Goal: Task Accomplishment & Management: Complete application form

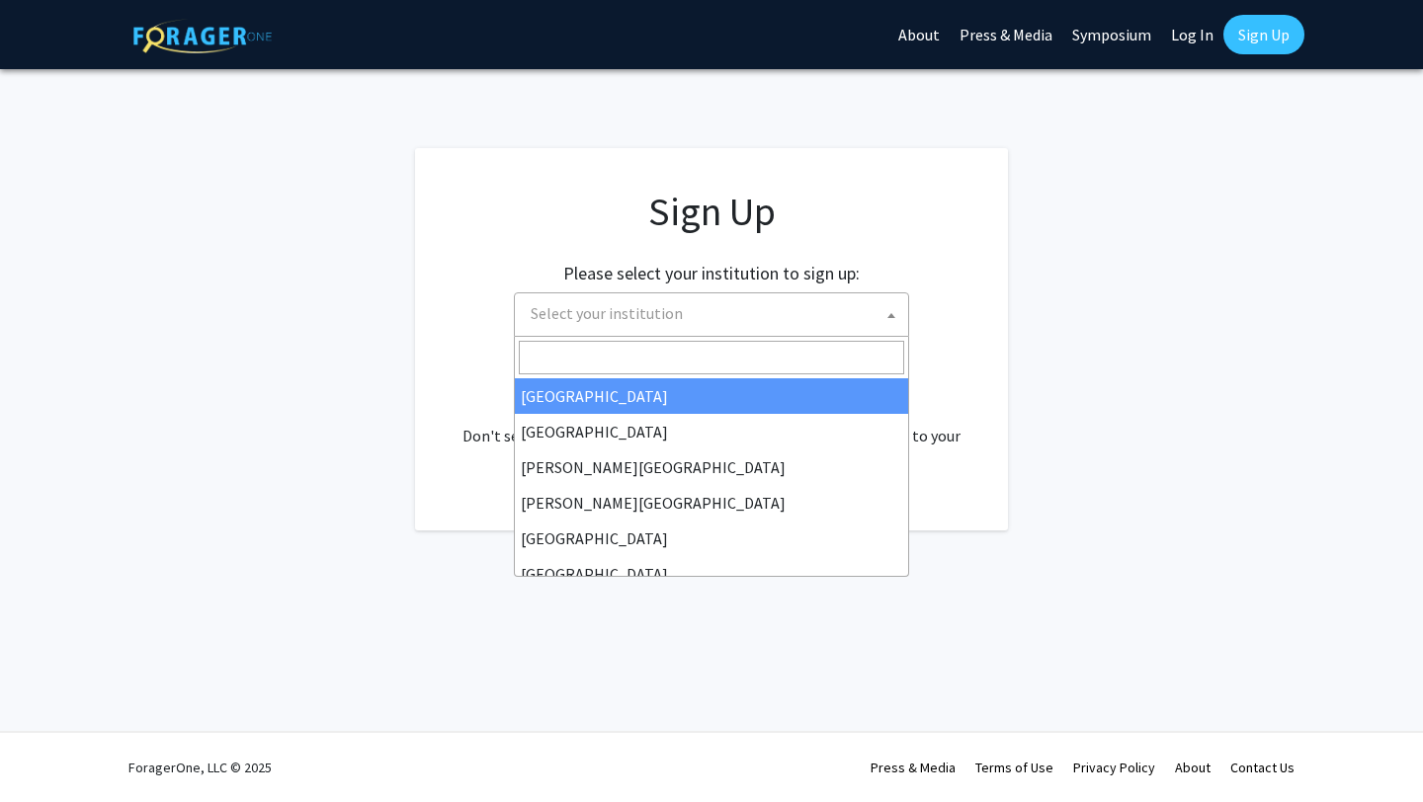
click at [770, 325] on span "Select your institution" at bounding box center [715, 313] width 385 height 41
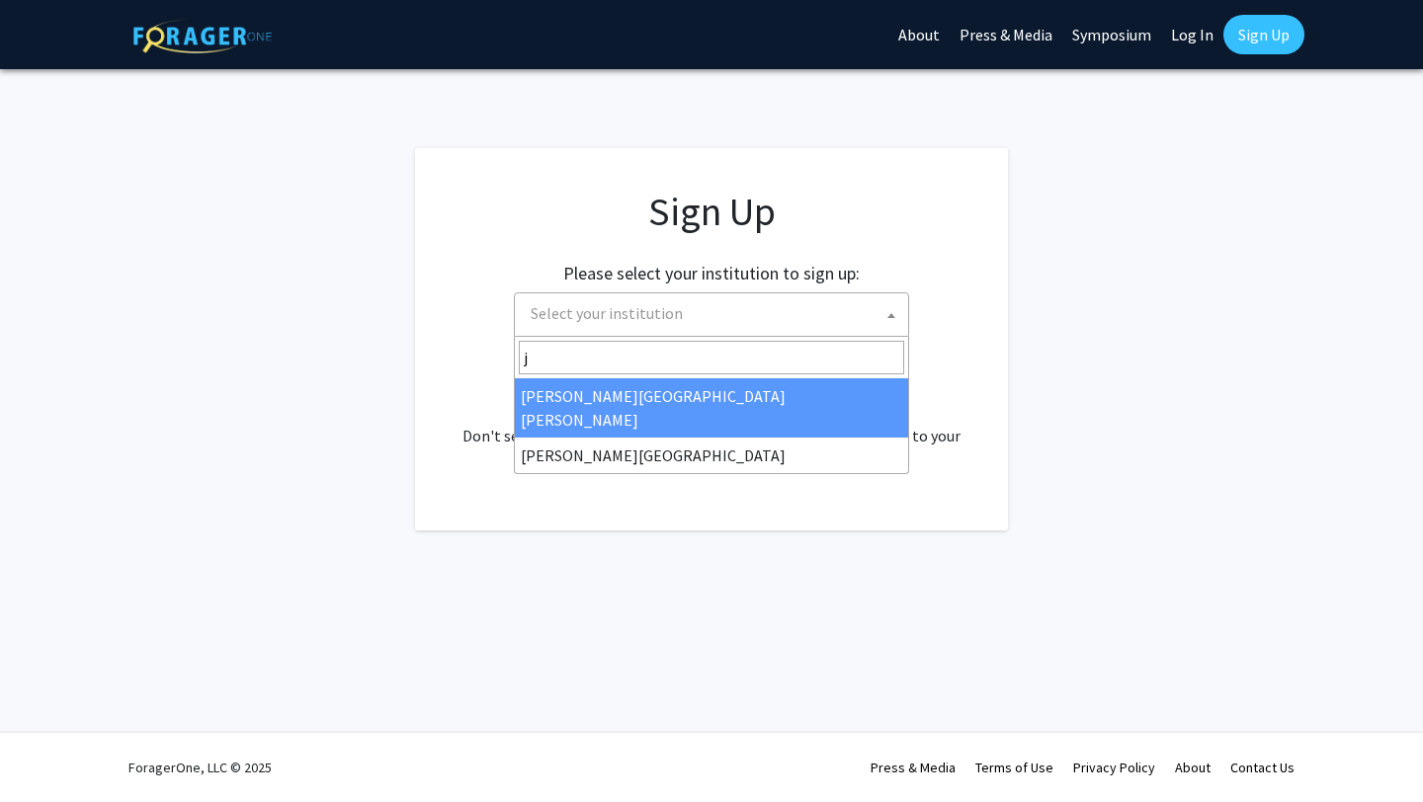
type input "j"
select select "1"
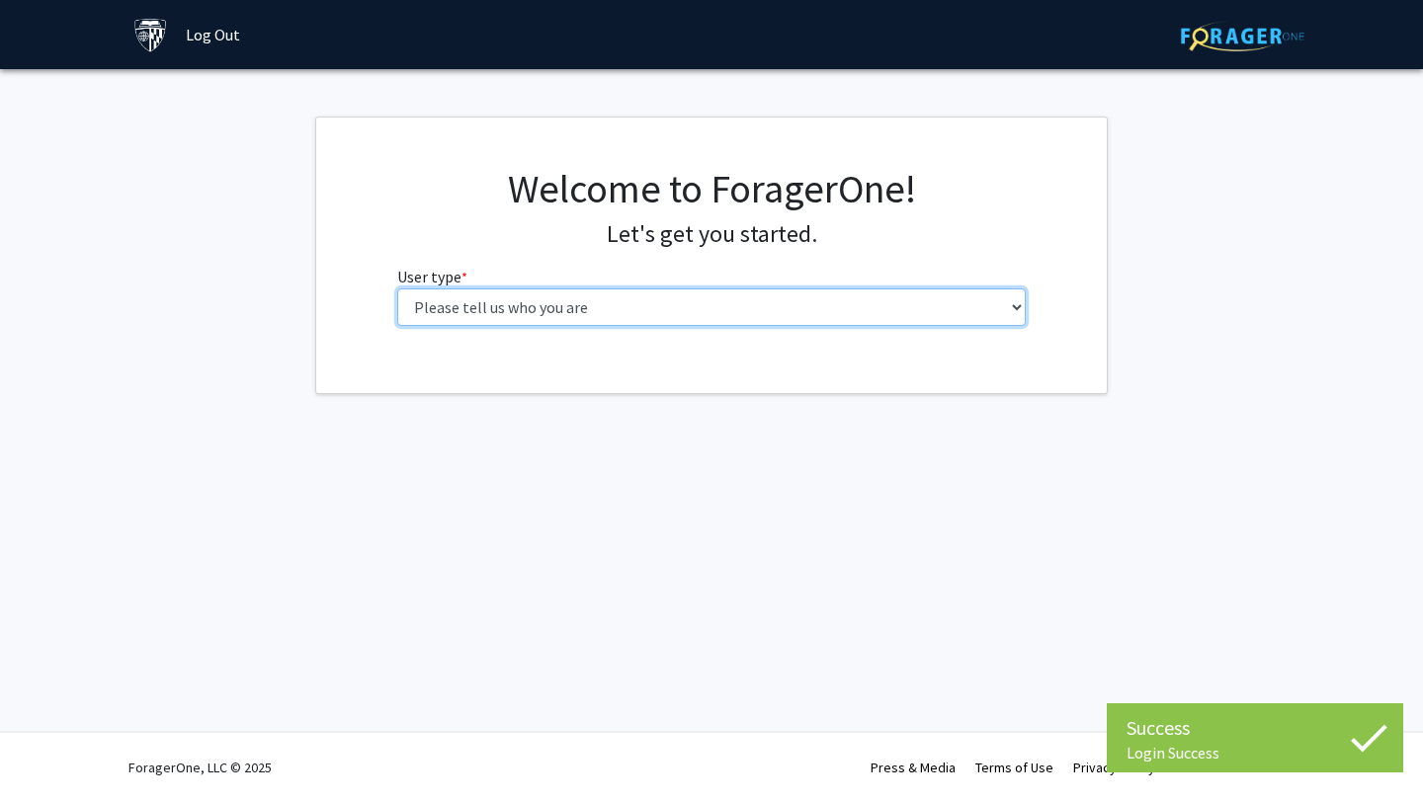
click at [730, 302] on select "Please tell us who you are Undergraduate Student Master's Student Doctoral Cand…" at bounding box center [711, 308] width 629 height 38
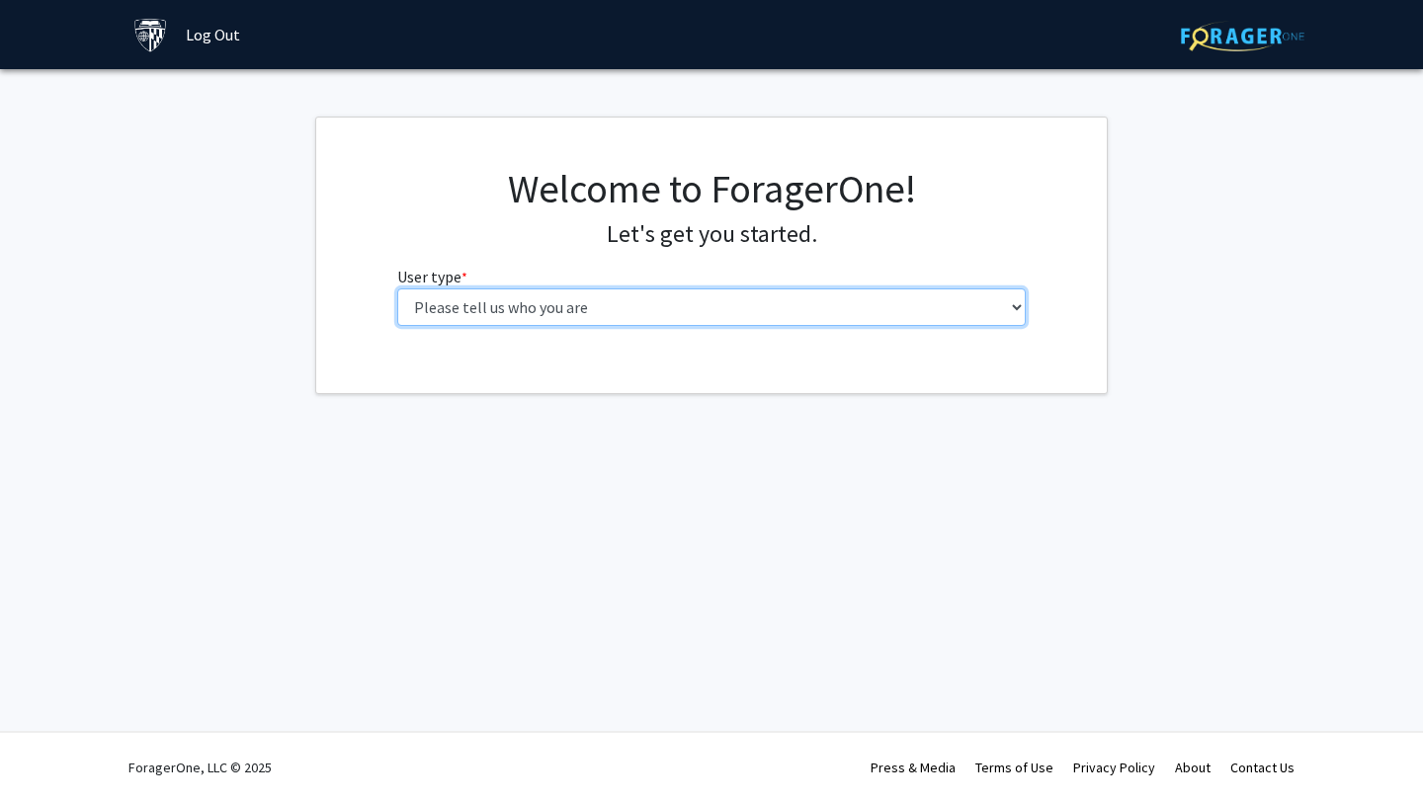
select select "2: masters"
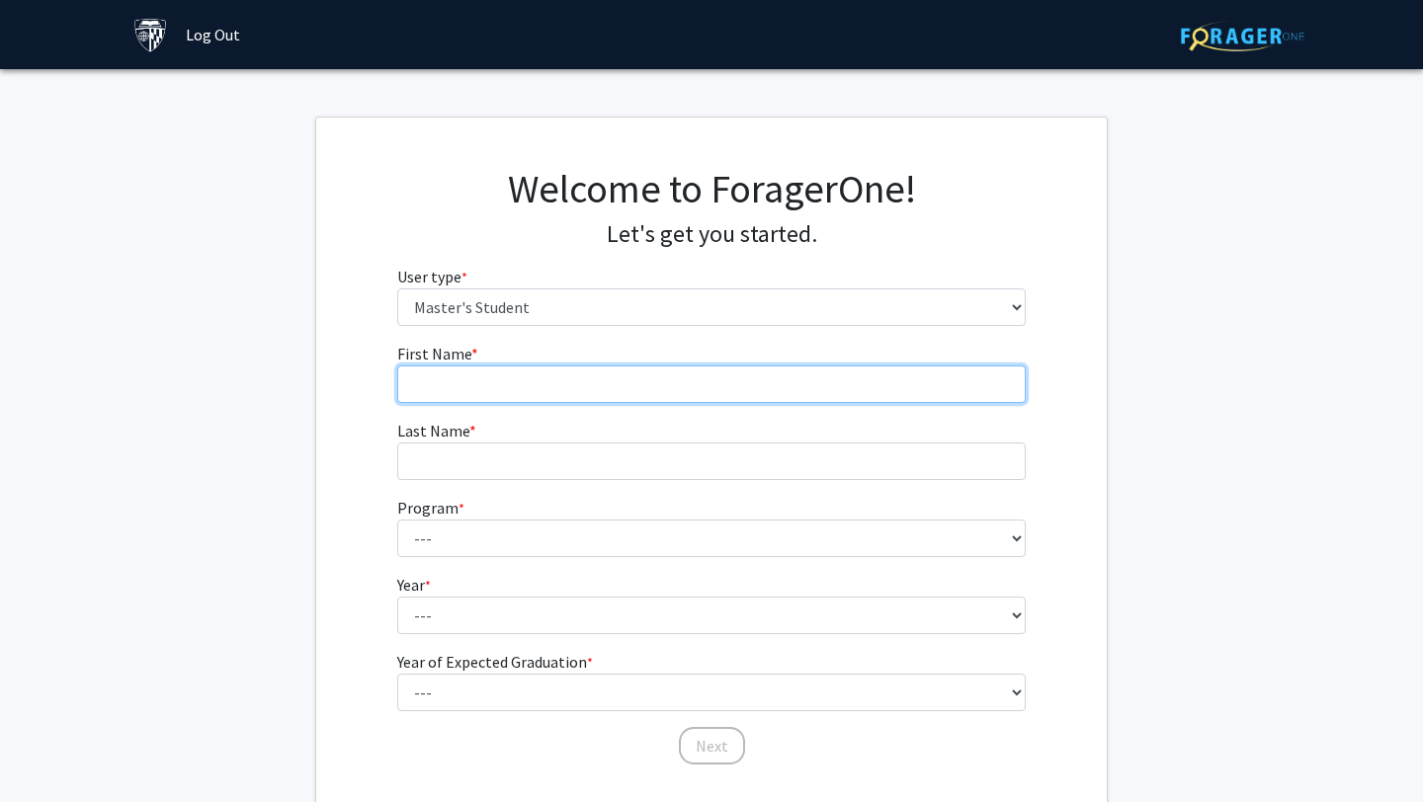
click at [621, 398] on input "First Name * required" at bounding box center [711, 385] width 629 height 38
type input "Jungmi"
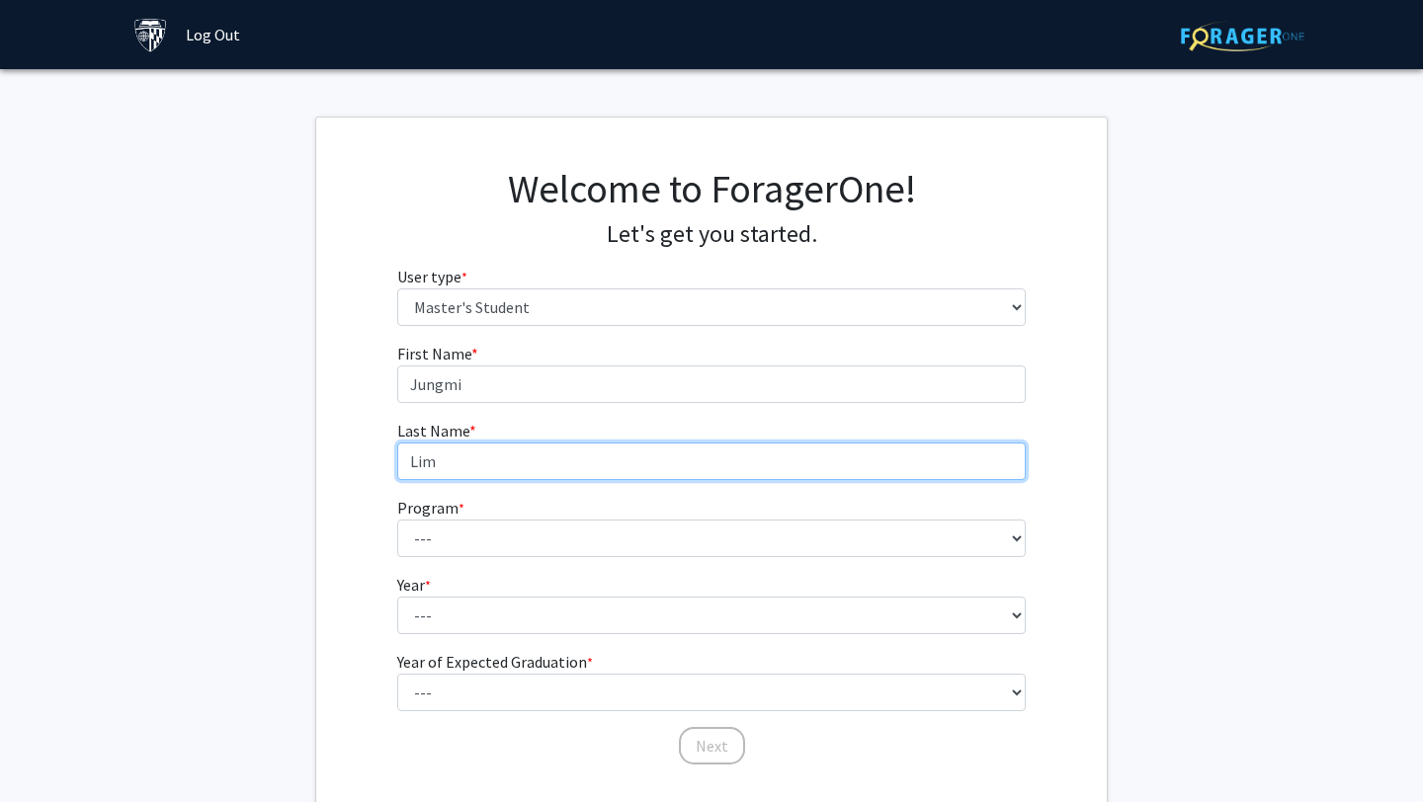
type input "Lim"
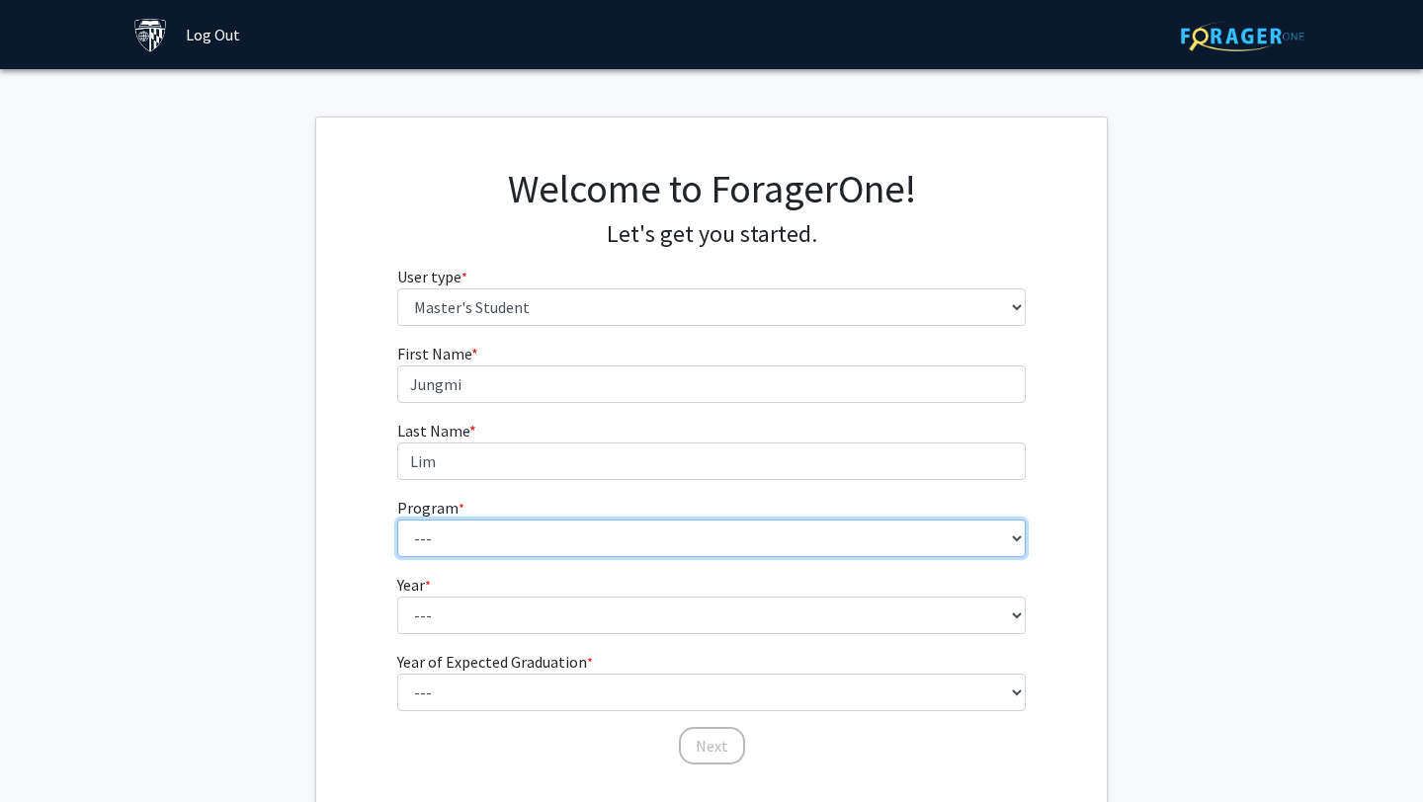
select select "132: 130"
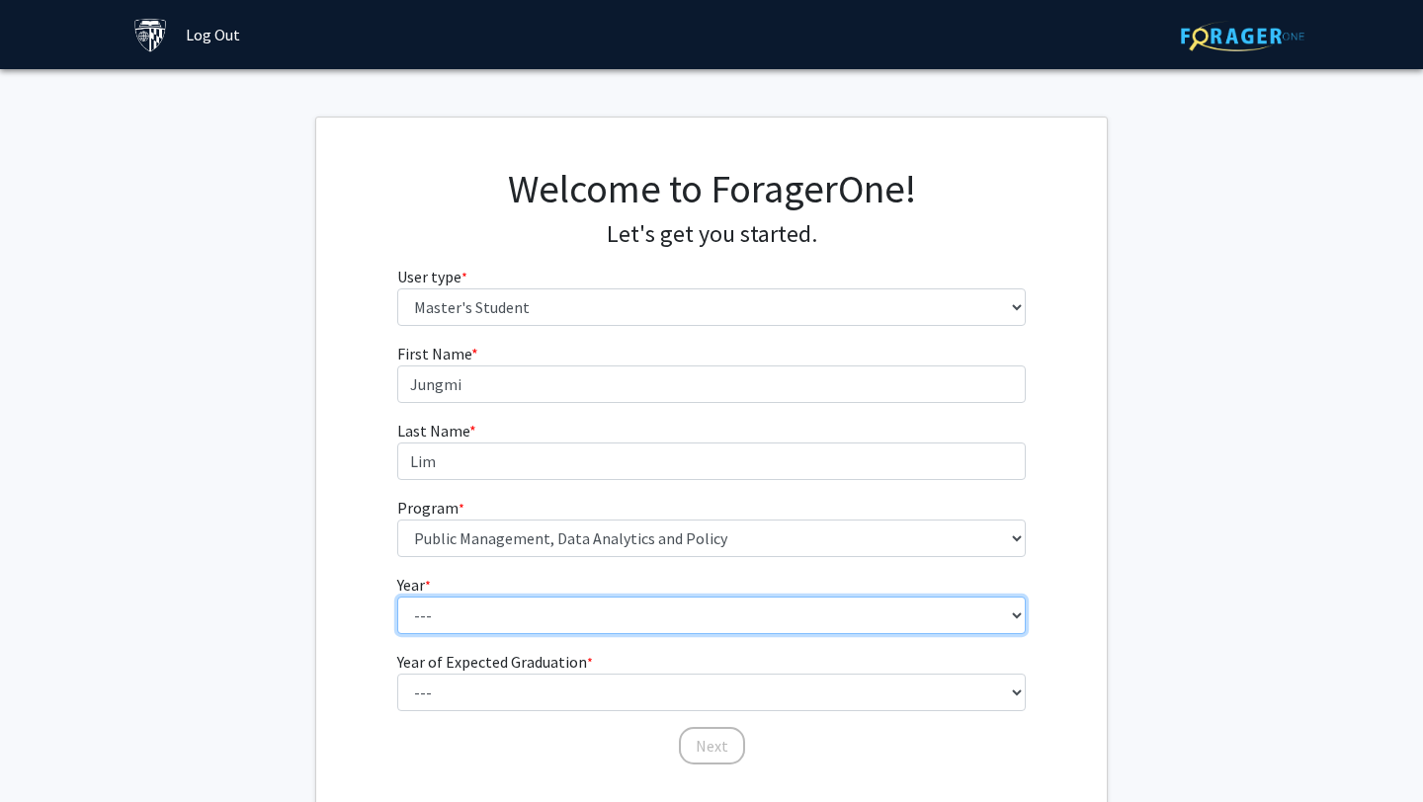
click at [484, 610] on select "--- First Year Second Year" at bounding box center [711, 616] width 629 height 38
select select "1: first_year"
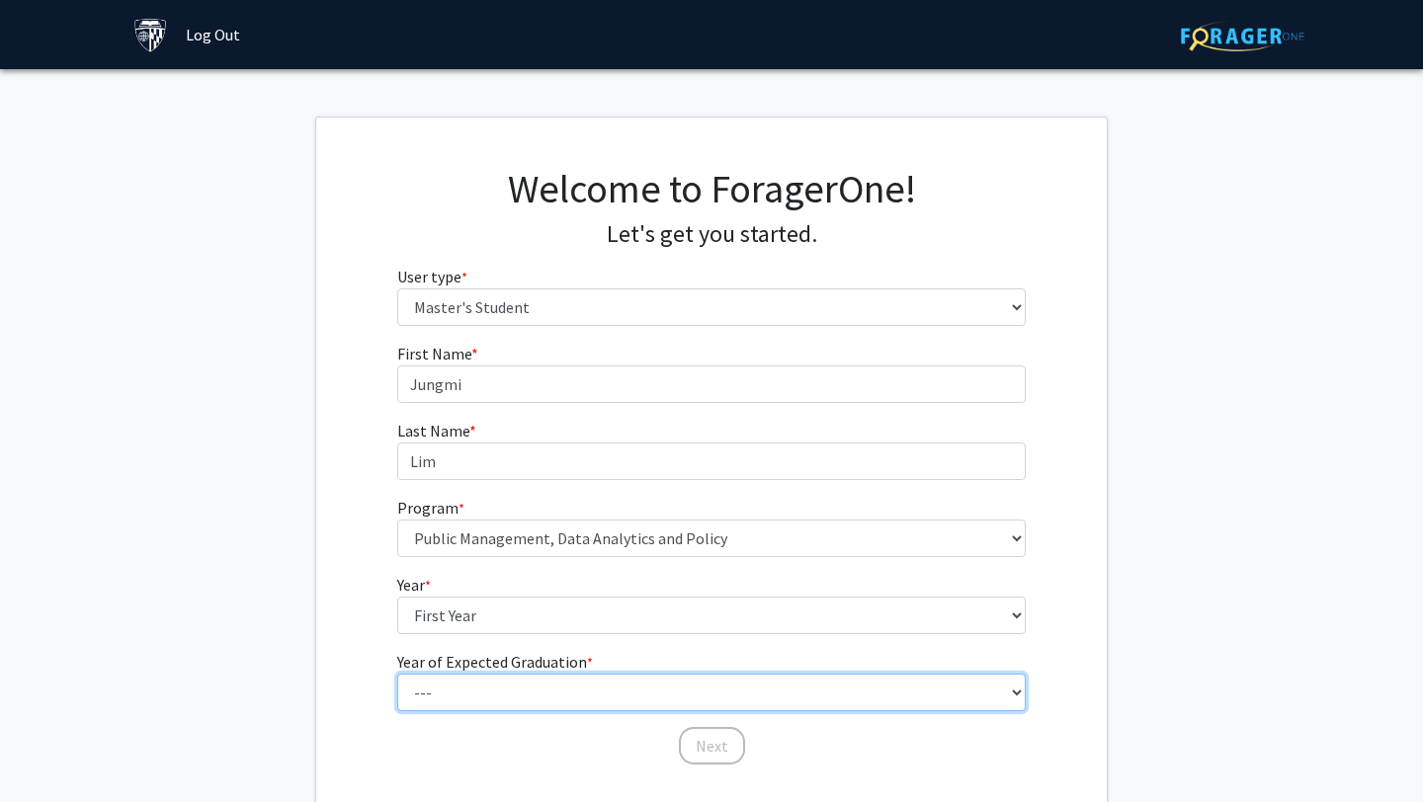
click at [468, 691] on select "--- 2025 2026 2027 2028 2029 2030 2031 2032 2033 2034" at bounding box center [711, 693] width 629 height 38
click at [500, 702] on select "--- 2025 2026 2027 2028 2029 2030 2031 2032 2033 2034" at bounding box center [711, 693] width 629 height 38
click at [487, 702] on select "--- 2025 2026 2027 2028 2029 2030 2031 2032 2033 2034" at bounding box center [711, 693] width 629 height 38
select select "1: 2025"
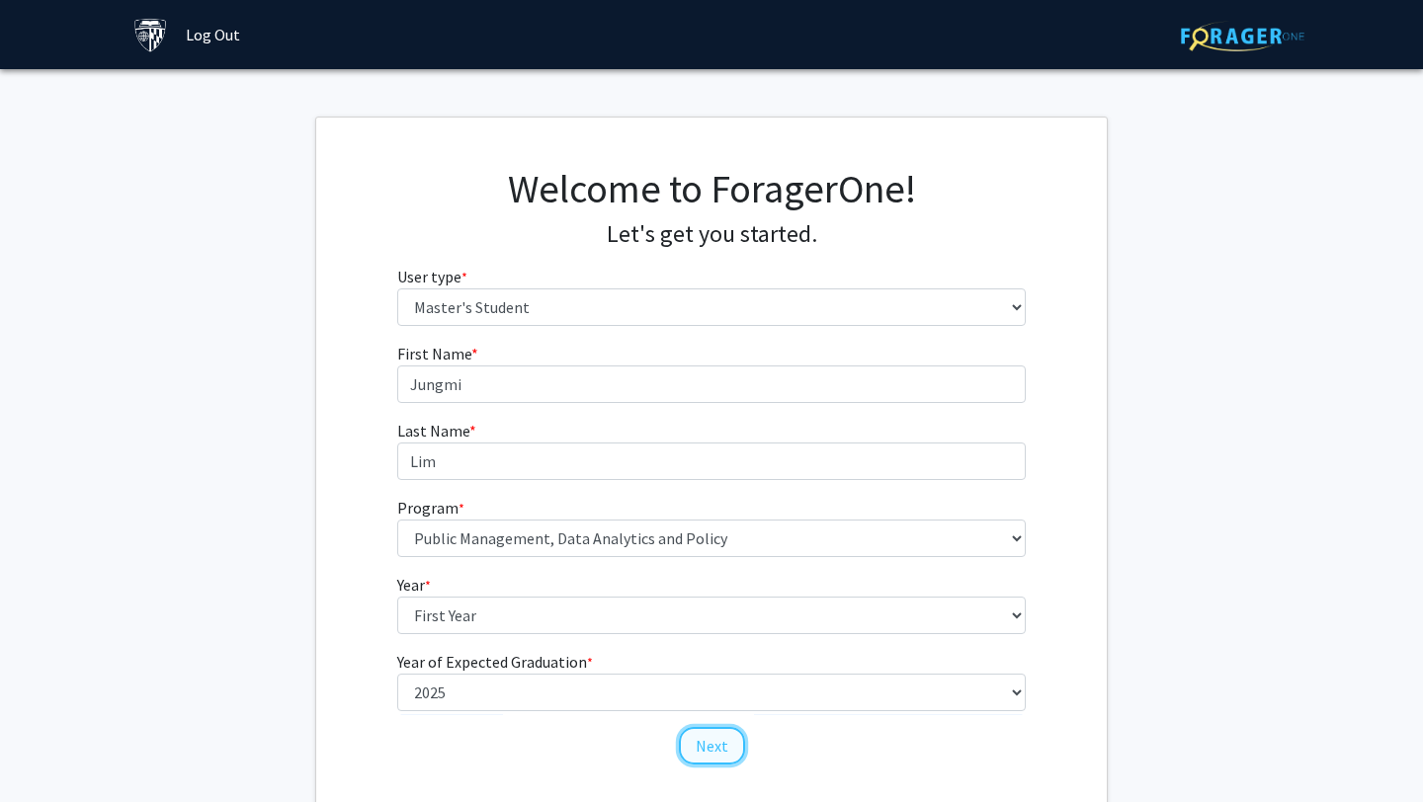
click at [696, 746] on button "Next" at bounding box center [712, 746] width 66 height 38
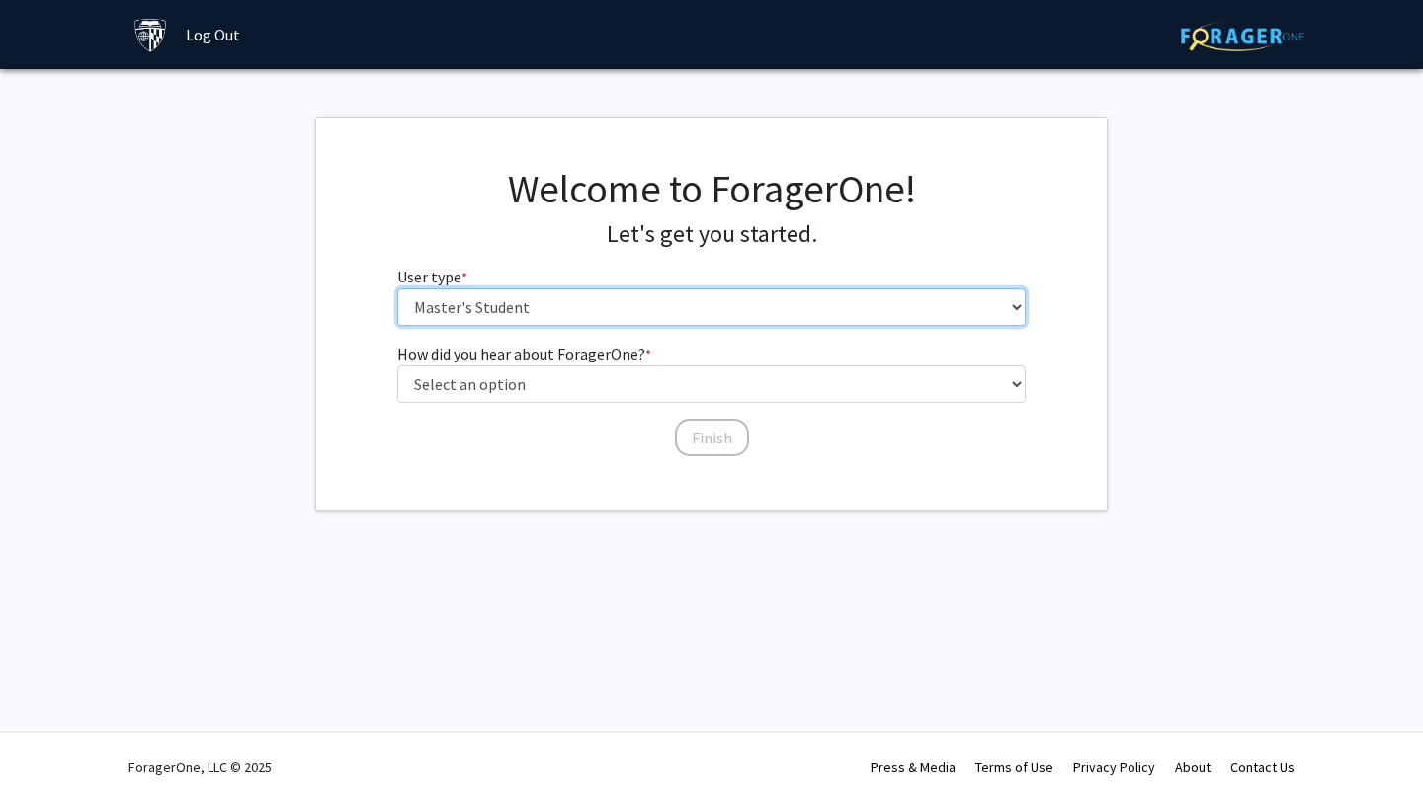
click at [598, 311] on select "Please tell us who you are Undergraduate Student Master's Student Doctoral Cand…" at bounding box center [711, 308] width 629 height 38
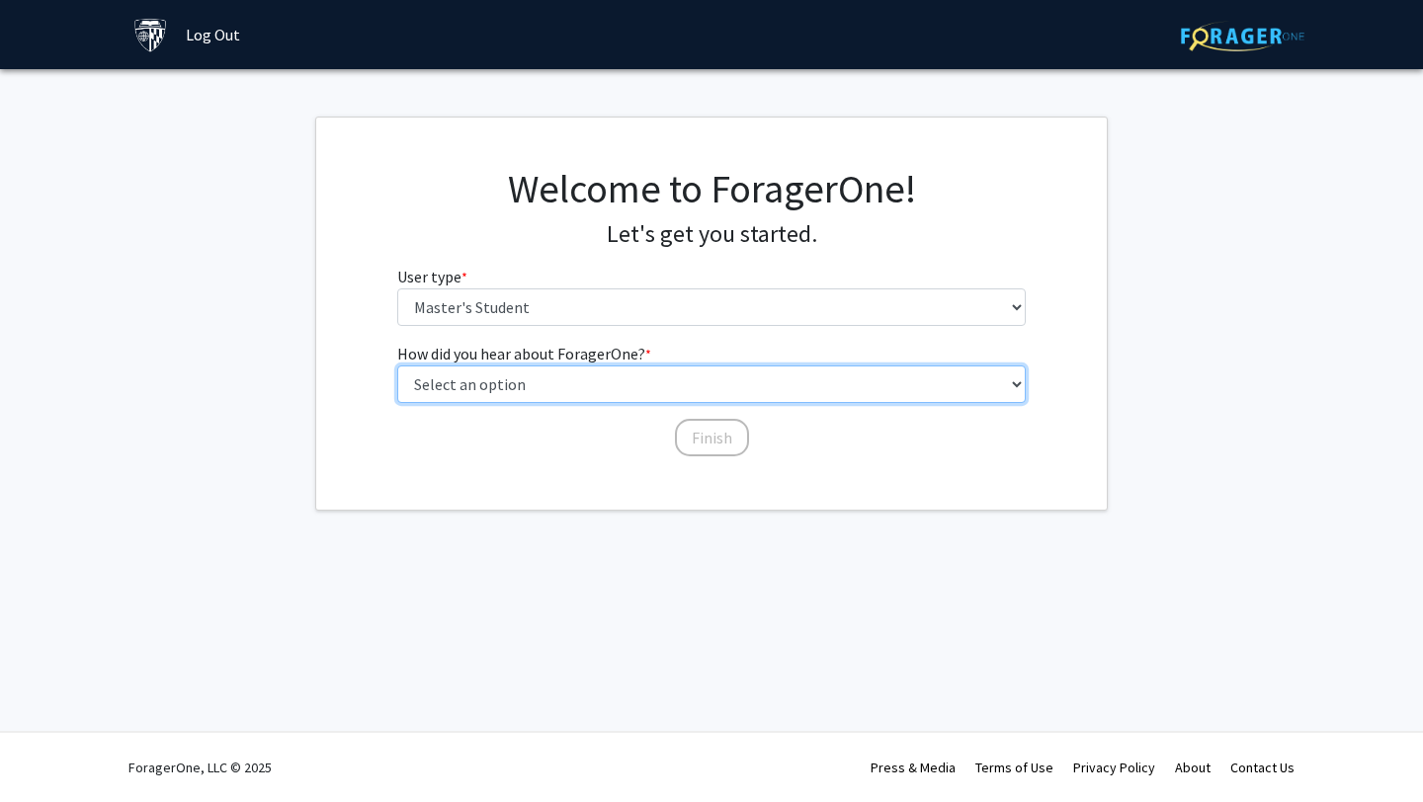
click at [536, 375] on select "Select an option Peer/student recommendation Faculty/staff recommendation Unive…" at bounding box center [711, 385] width 629 height 38
select select "3: university_website"
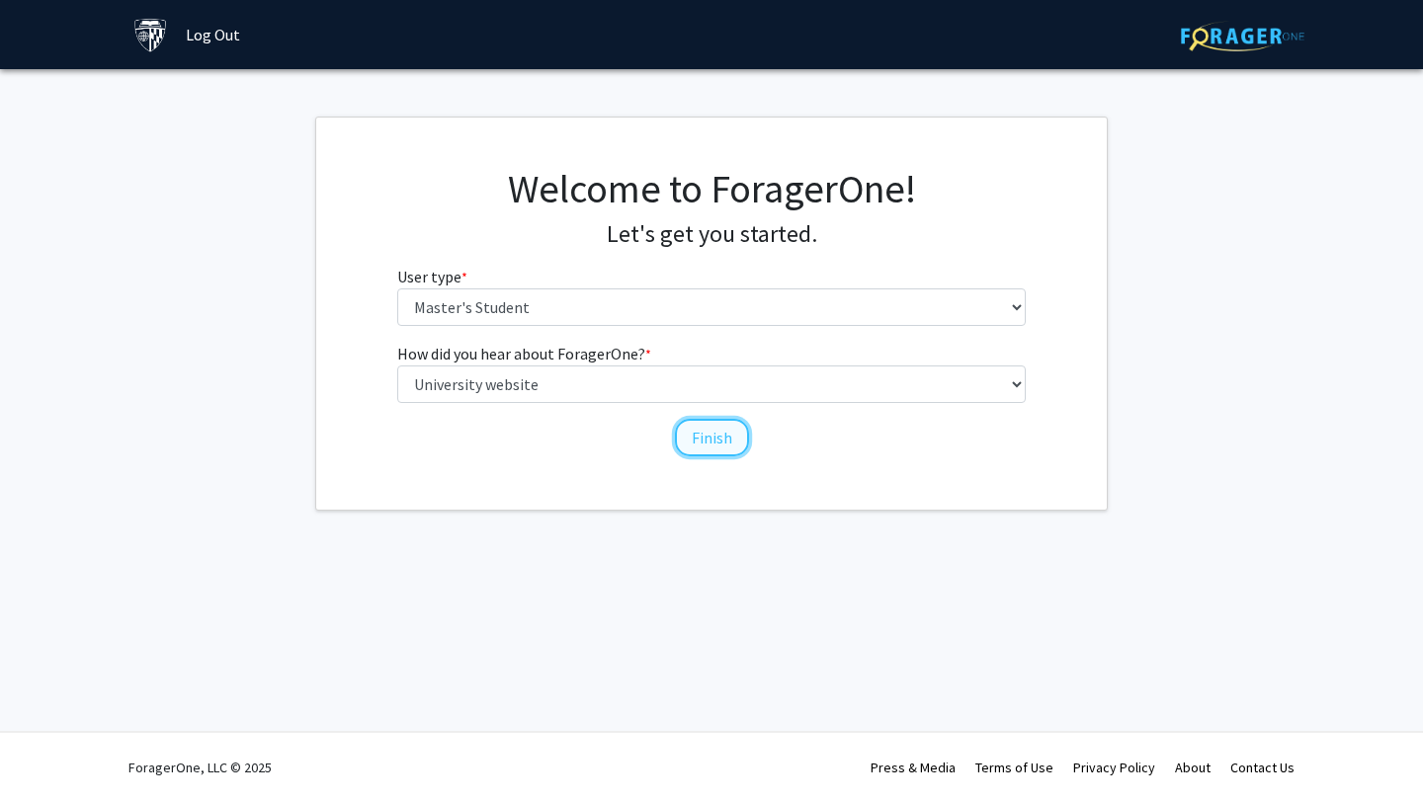
click at [702, 448] on button "Finish" at bounding box center [712, 438] width 74 height 38
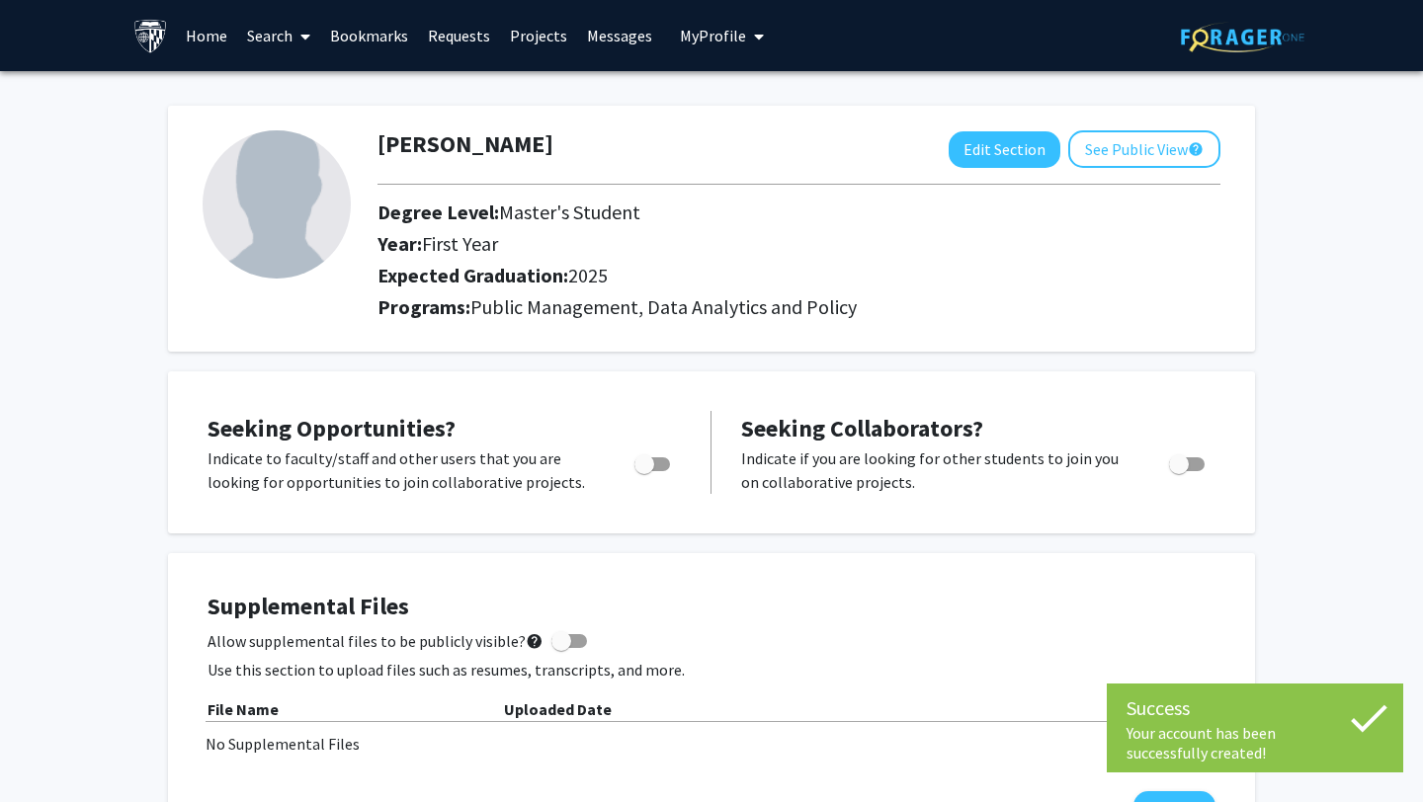
scroll to position [45, 0]
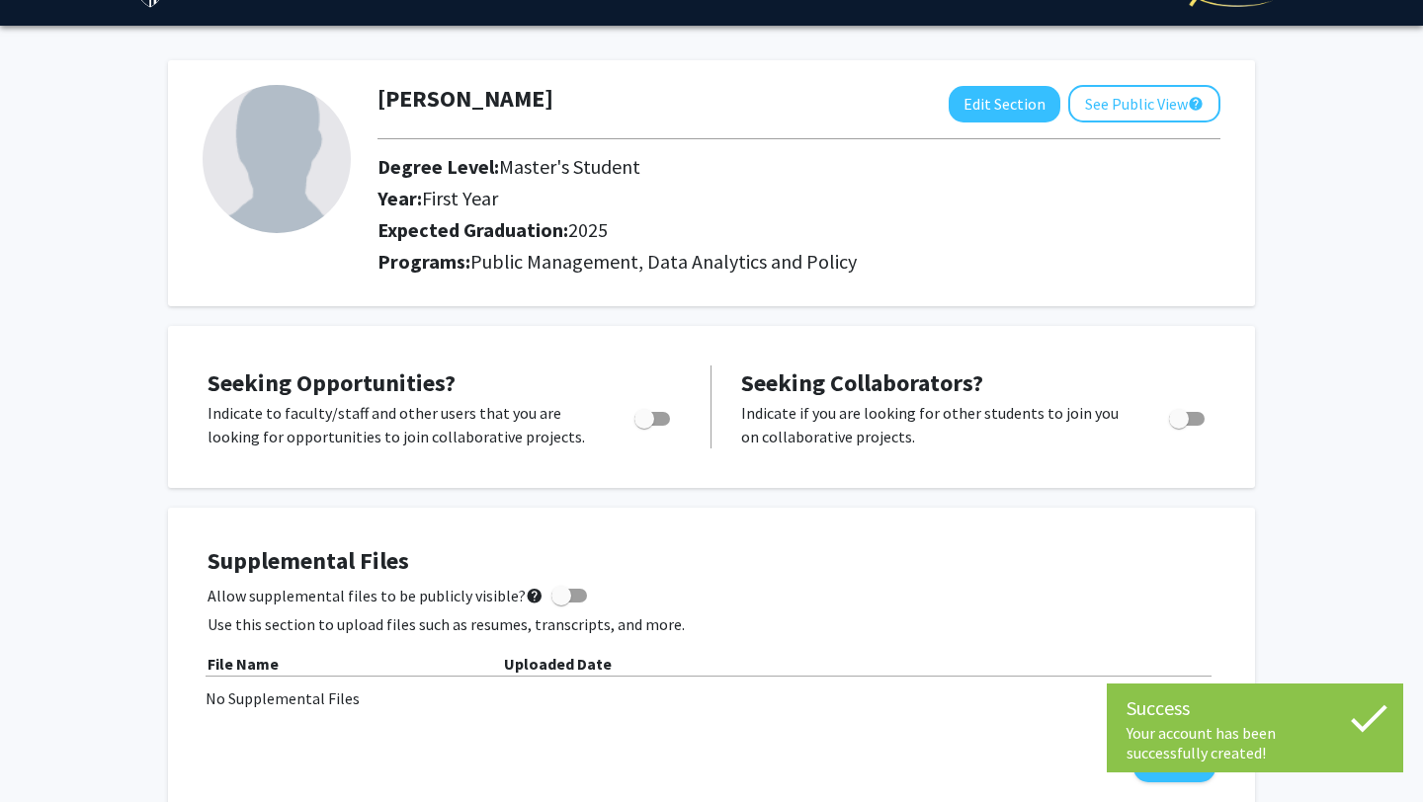
click at [666, 412] on span "Toggle" at bounding box center [652, 419] width 36 height 14
click at [644, 426] on input "Are you actively seeking opportunities?" at bounding box center [643, 426] width 1 height 1
checkbox input "true"
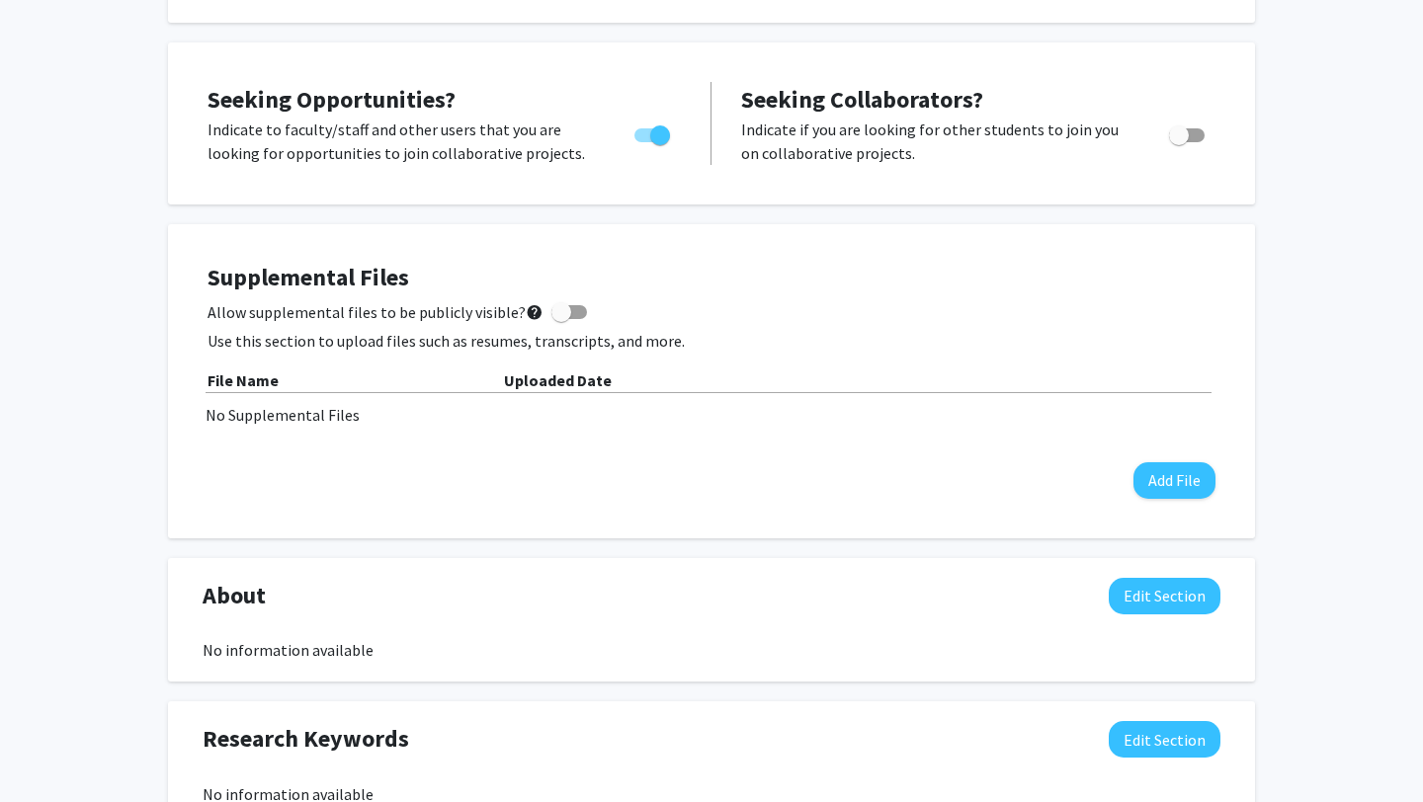
scroll to position [0, 0]
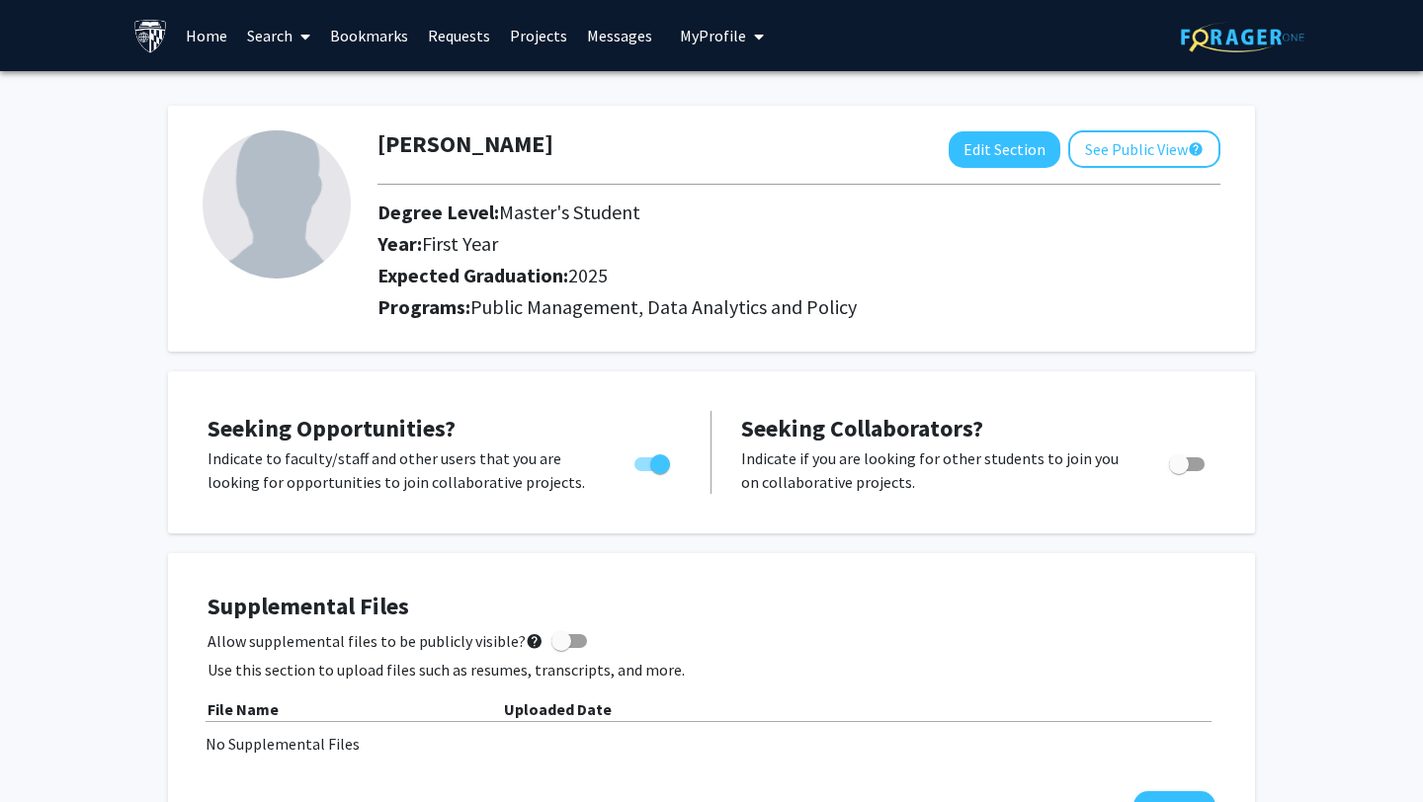
click at [210, 39] on link "Home" at bounding box center [206, 35] width 61 height 69
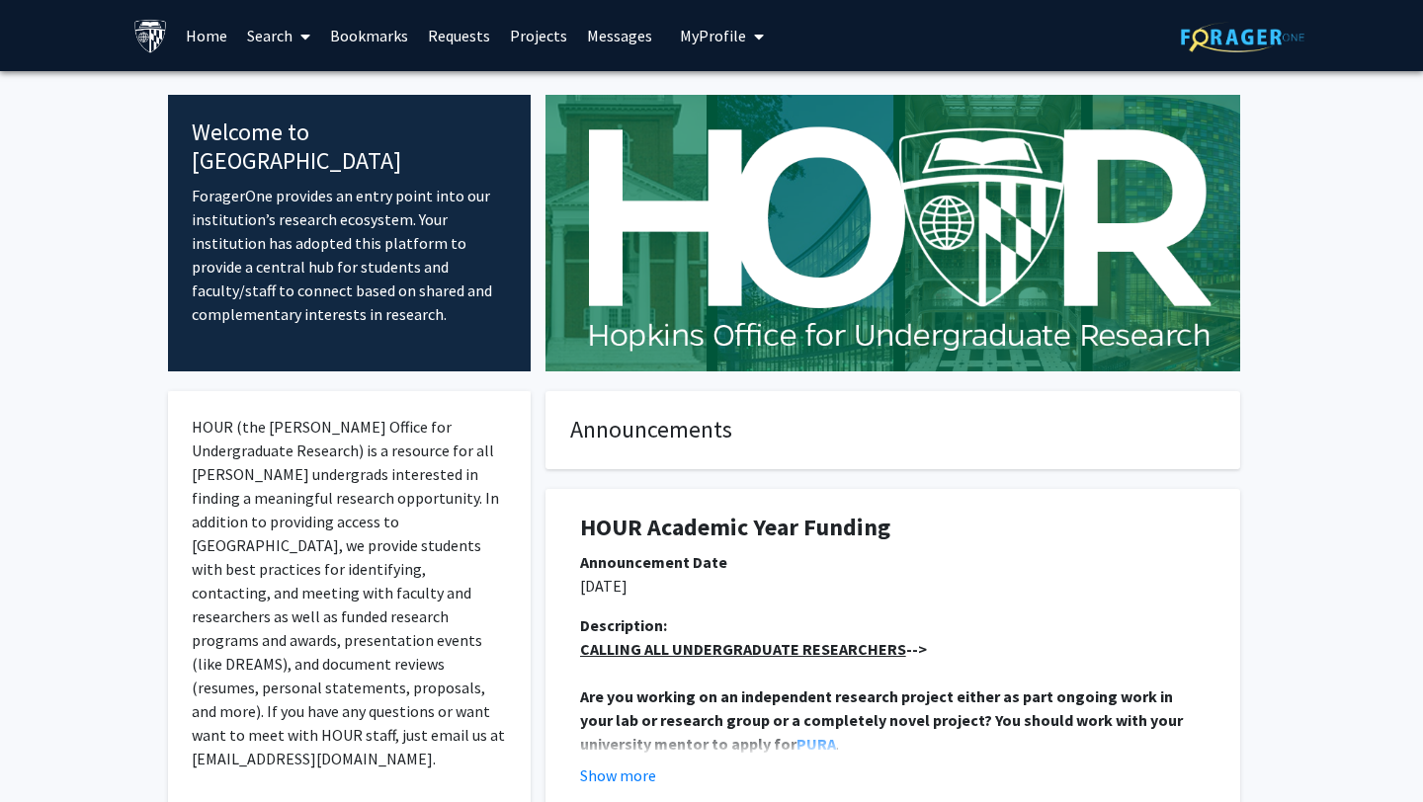
click at [280, 36] on link "Search" at bounding box center [278, 35] width 83 height 69
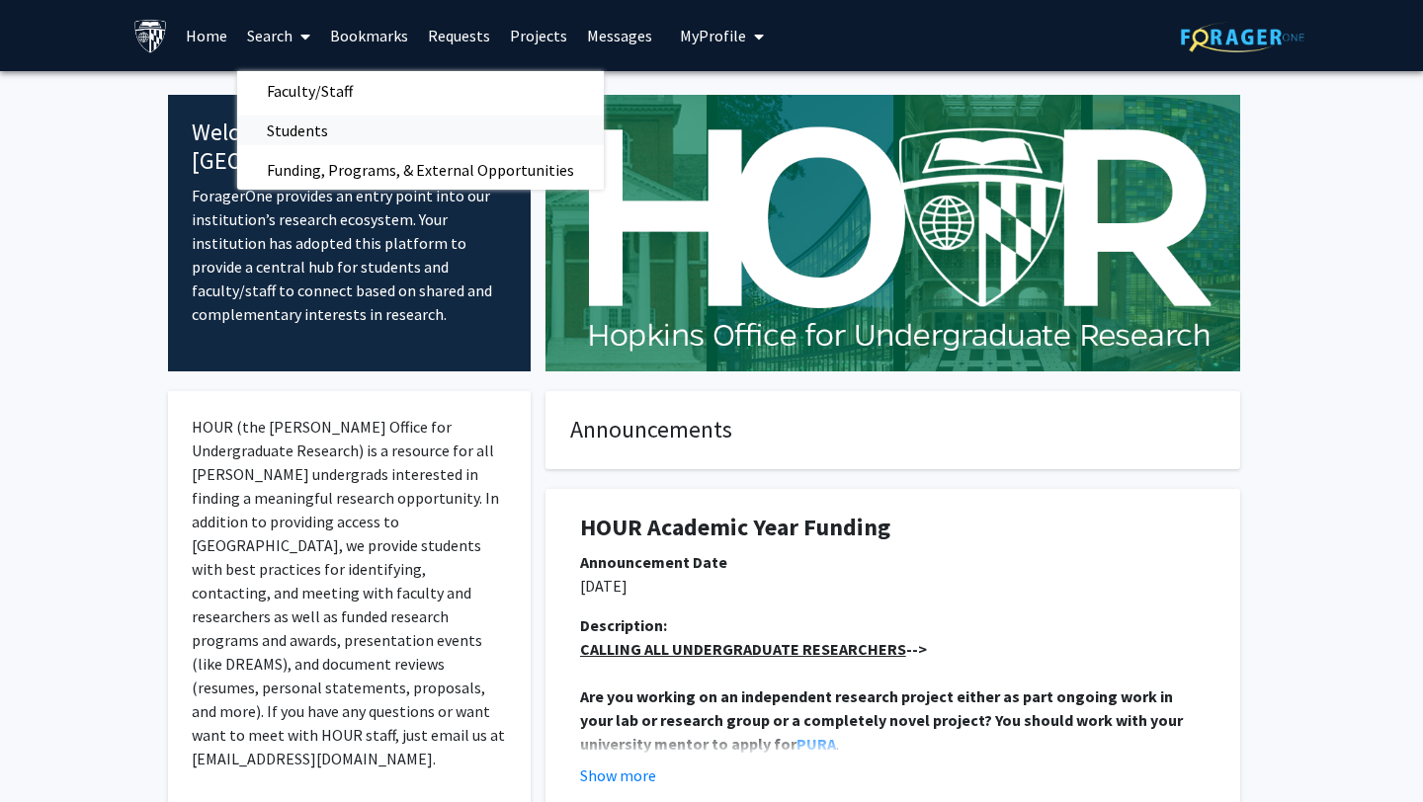
click at [282, 127] on span "Students" at bounding box center [297, 131] width 121 height 40
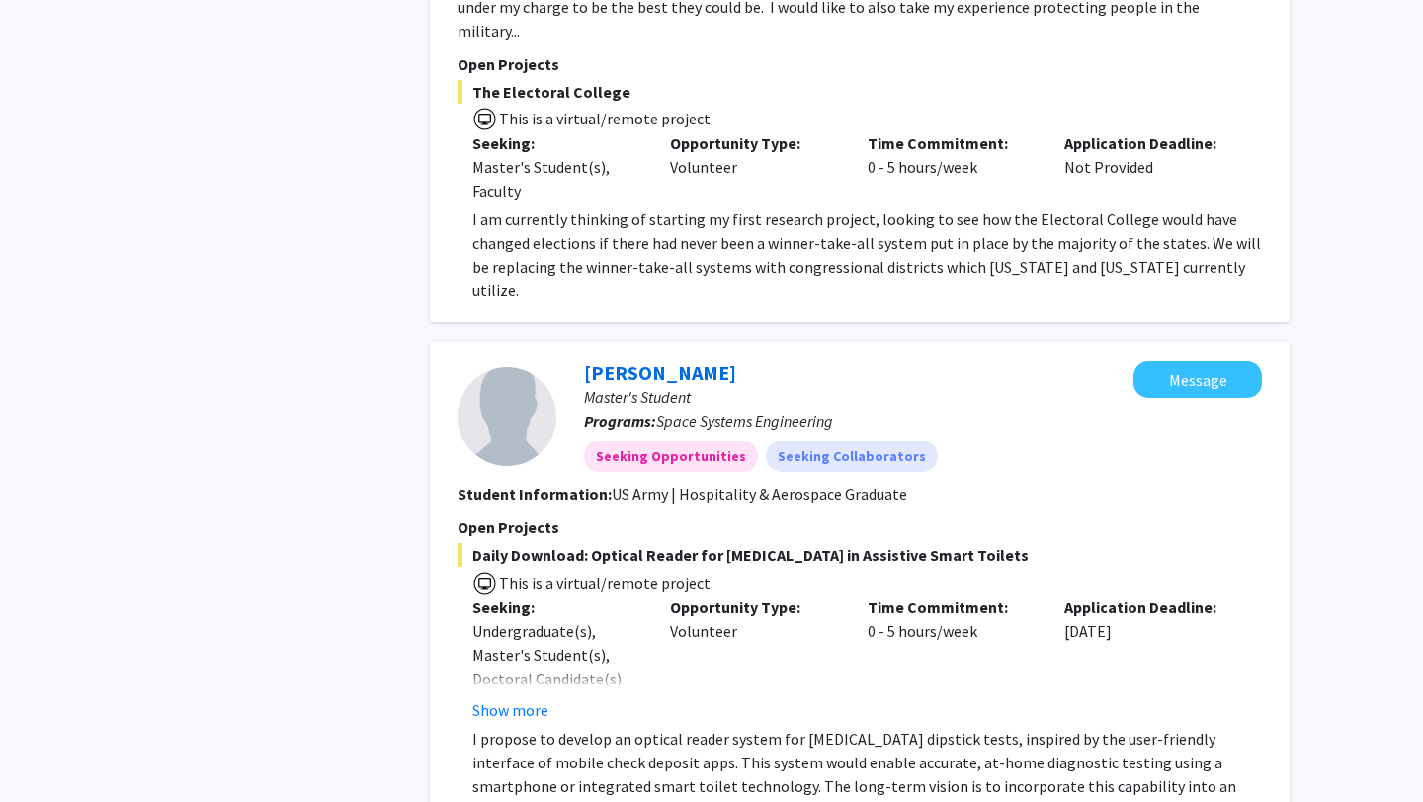
scroll to position [1753, 0]
